Goal: Transaction & Acquisition: Purchase product/service

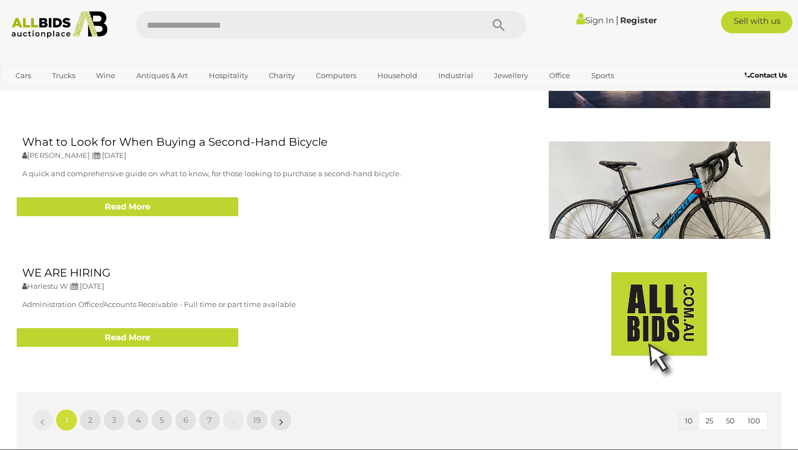
scroll to position [1936, 0]
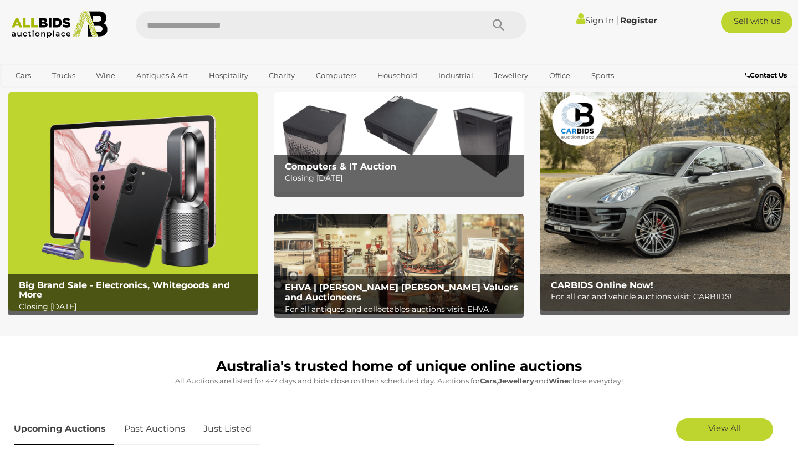
scroll to position [32, 0]
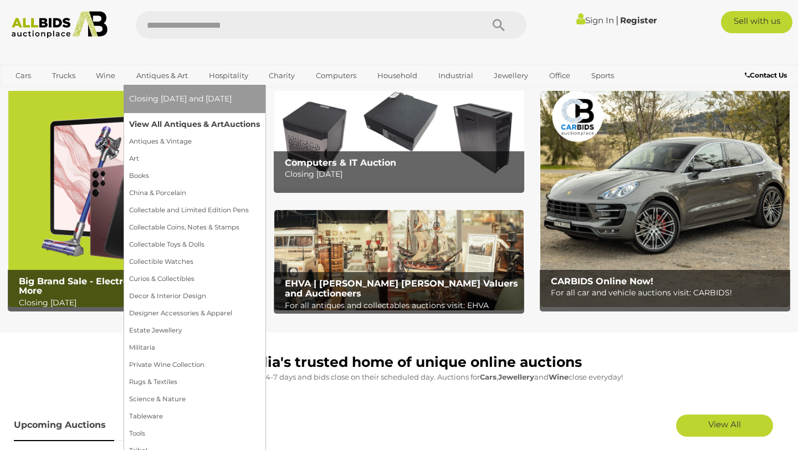
click at [170, 126] on link "View All Antiques & Art Auctions" at bounding box center [194, 124] width 131 height 17
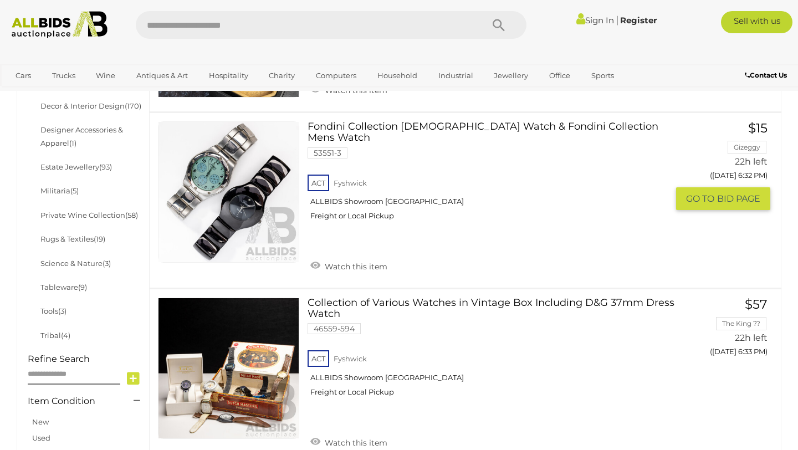
scroll to position [585, 0]
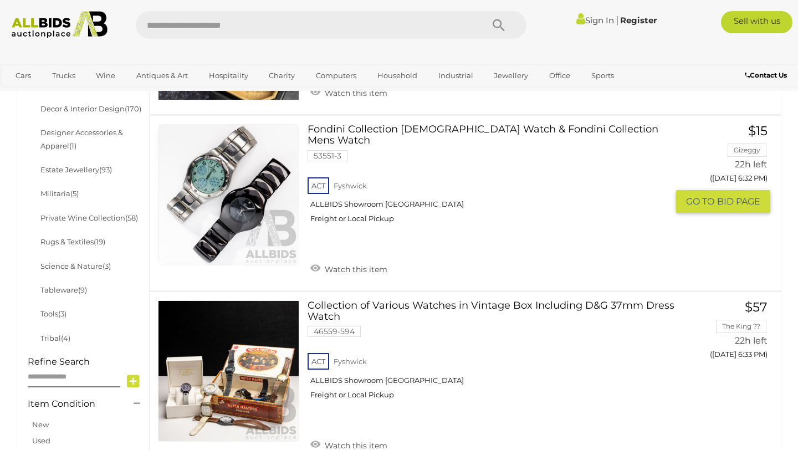
click at [243, 213] on link at bounding box center [228, 194] width 141 height 141
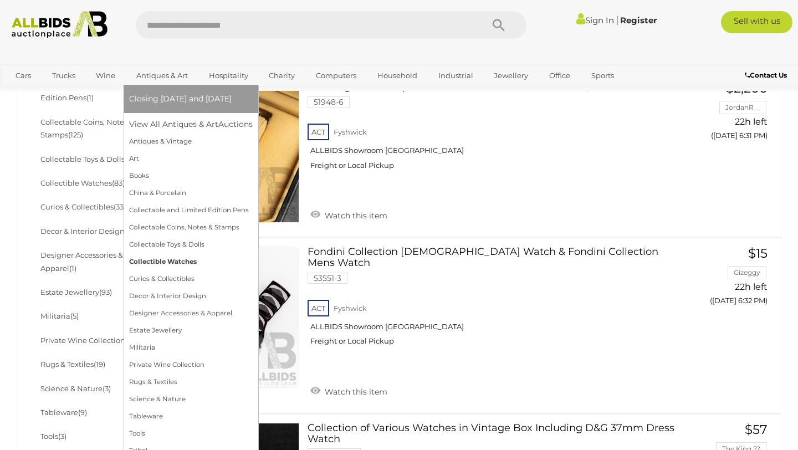
scroll to position [643, 0]
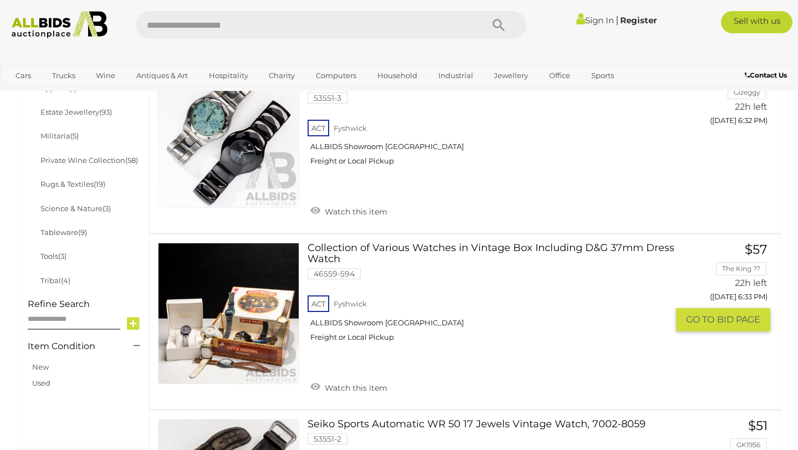
click at [278, 320] on link at bounding box center [228, 313] width 141 height 141
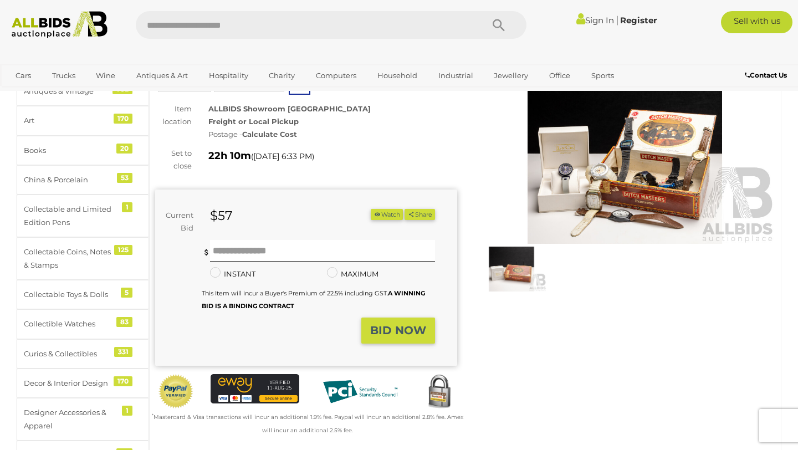
scroll to position [47, 0]
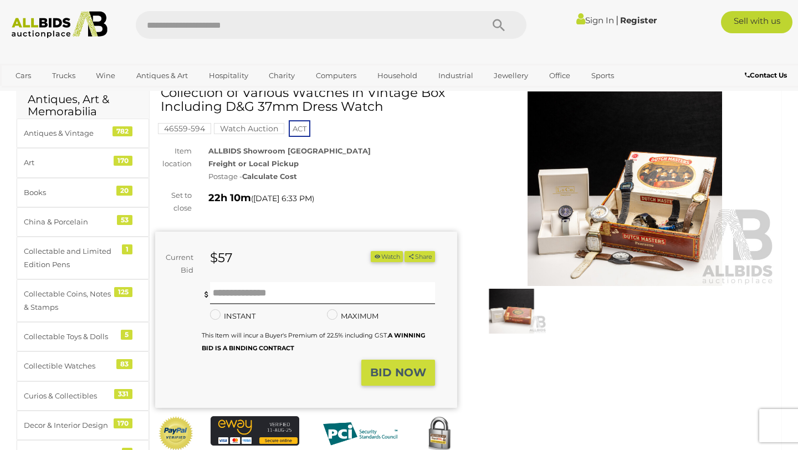
click at [662, 190] on img at bounding box center [625, 188] width 302 height 195
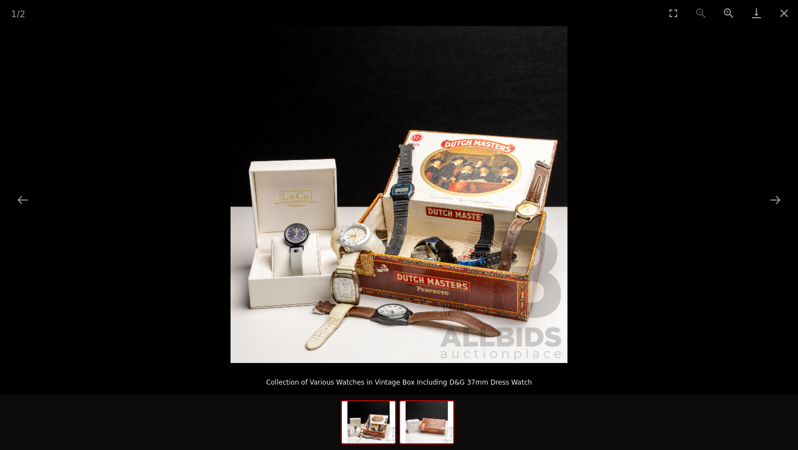
click at [423, 418] on img at bounding box center [426, 422] width 53 height 42
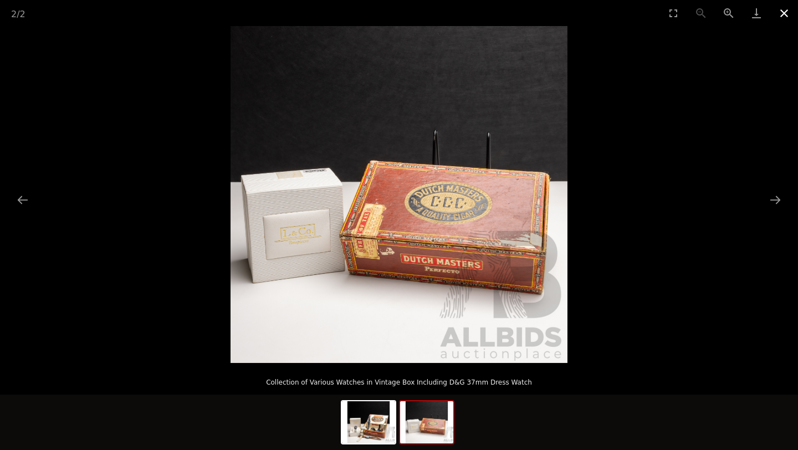
click at [780, 12] on button "Close gallery" at bounding box center [785, 13] width 28 height 26
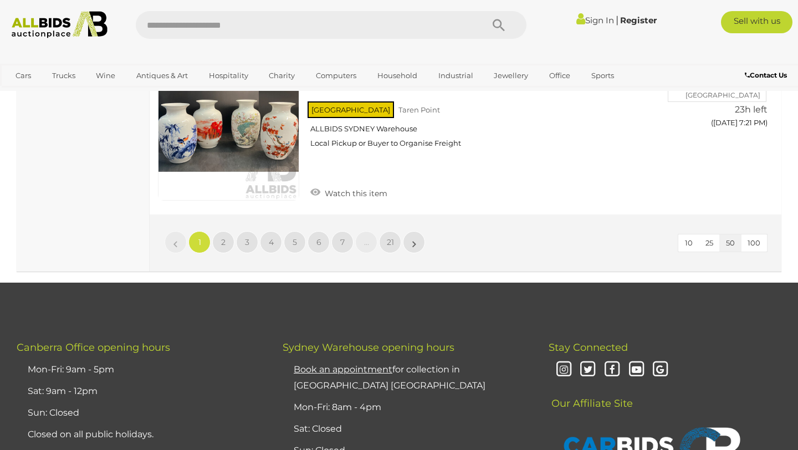
scroll to position [8822, 0]
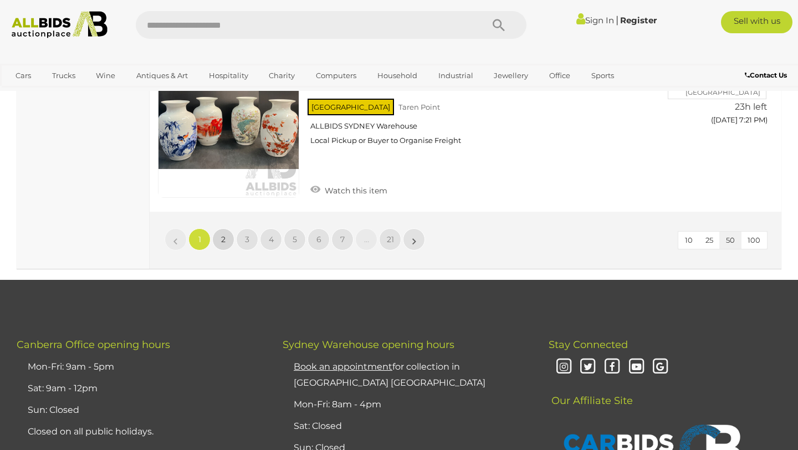
click at [227, 228] on link "2" at bounding box center [223, 239] width 22 height 22
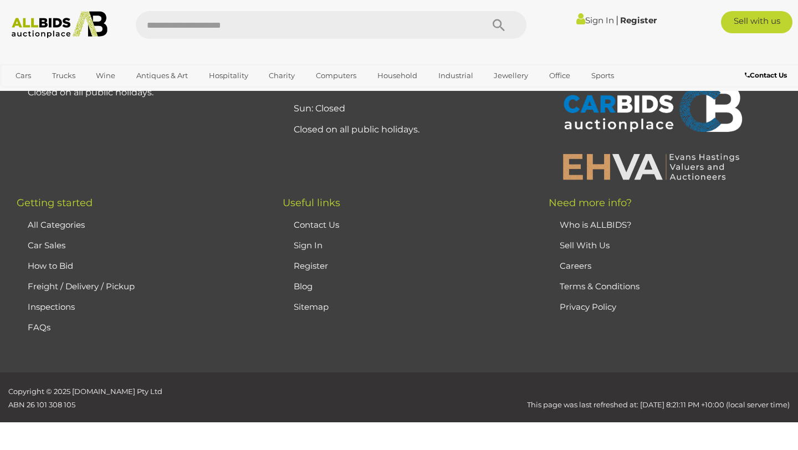
scroll to position [247, 0]
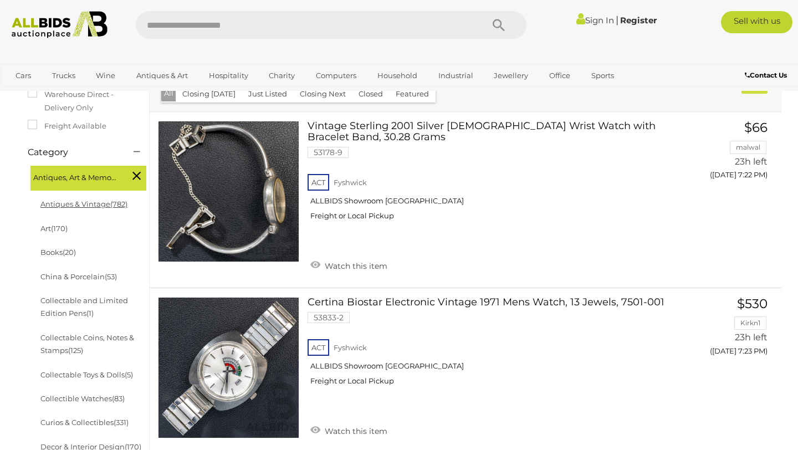
click at [118, 208] on span "(782)" at bounding box center [118, 204] width 17 height 9
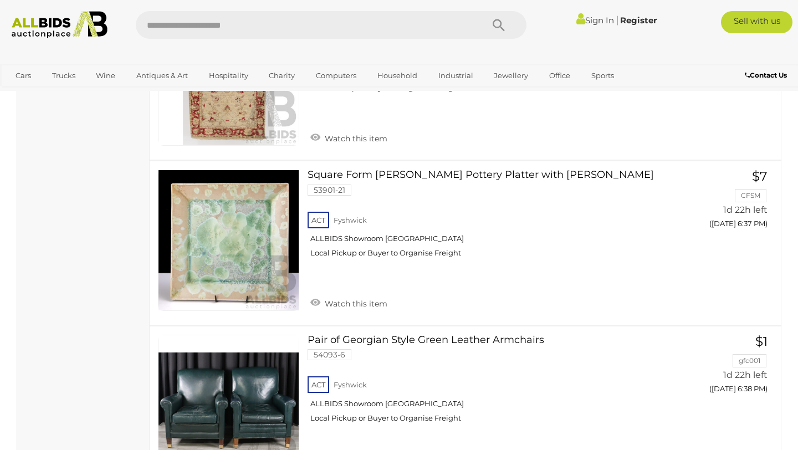
scroll to position [2306, 0]
